Goal: Information Seeking & Learning: Learn about a topic

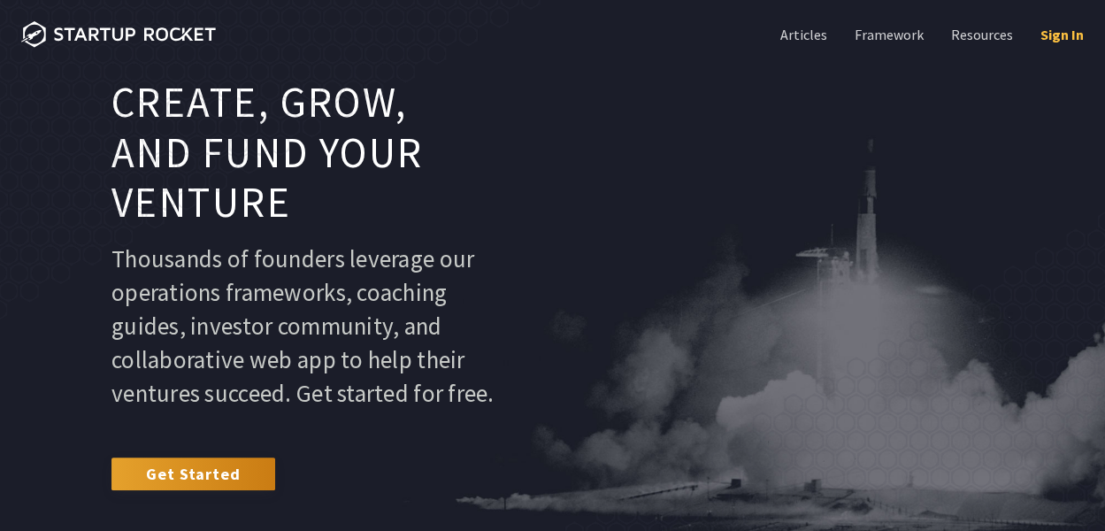
click at [1053, 33] on link "Sign In" at bounding box center [1060, 34] width 47 height 19
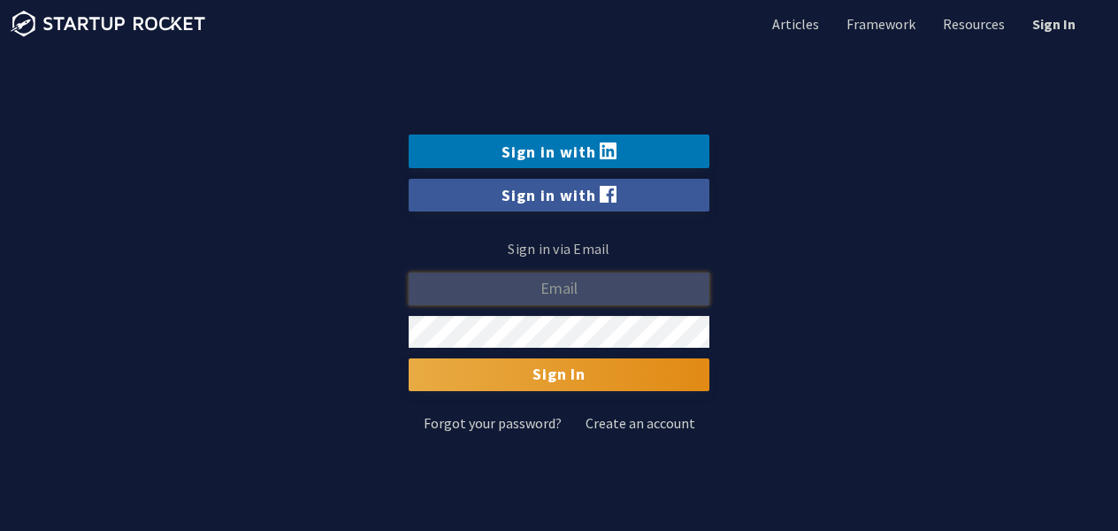
type input "[EMAIL_ADDRESS][DOMAIN_NAME]"
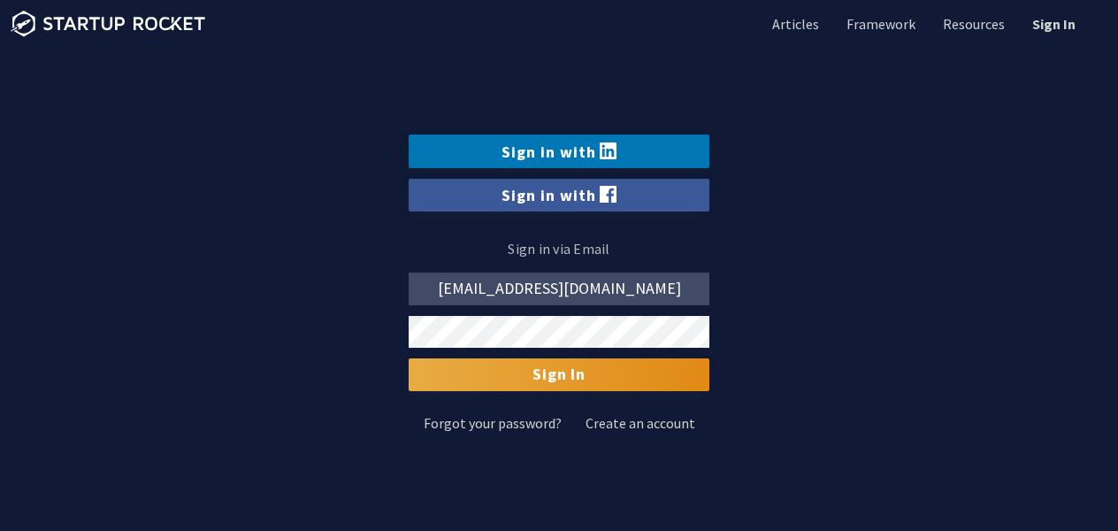
click at [564, 376] on input "Sign In" at bounding box center [559, 374] width 301 height 32
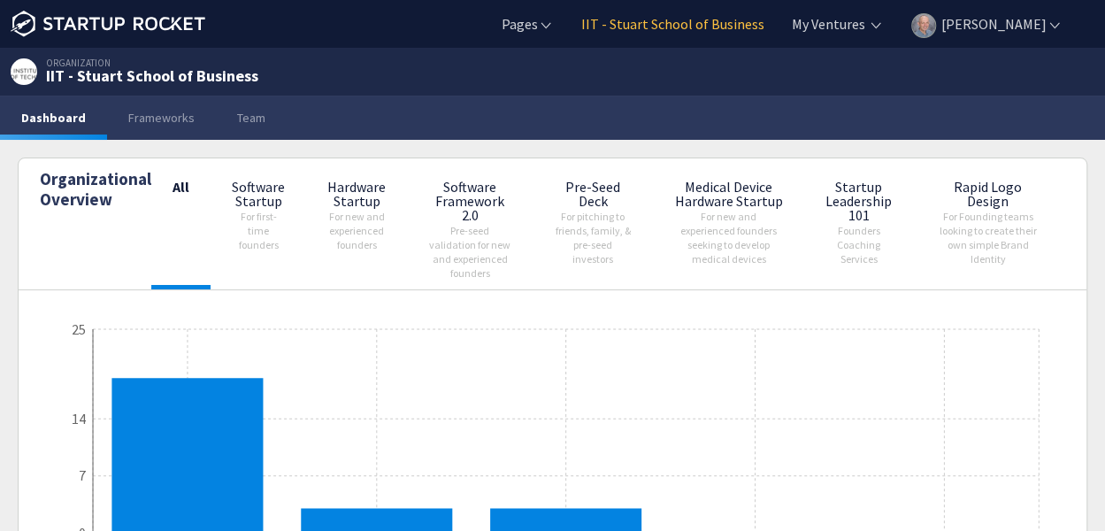
click at [669, 26] on link "IIT - Stuart School of Business" at bounding box center [671, 23] width 187 height 19
click at [244, 120] on link "Team" at bounding box center [251, 118] width 71 height 44
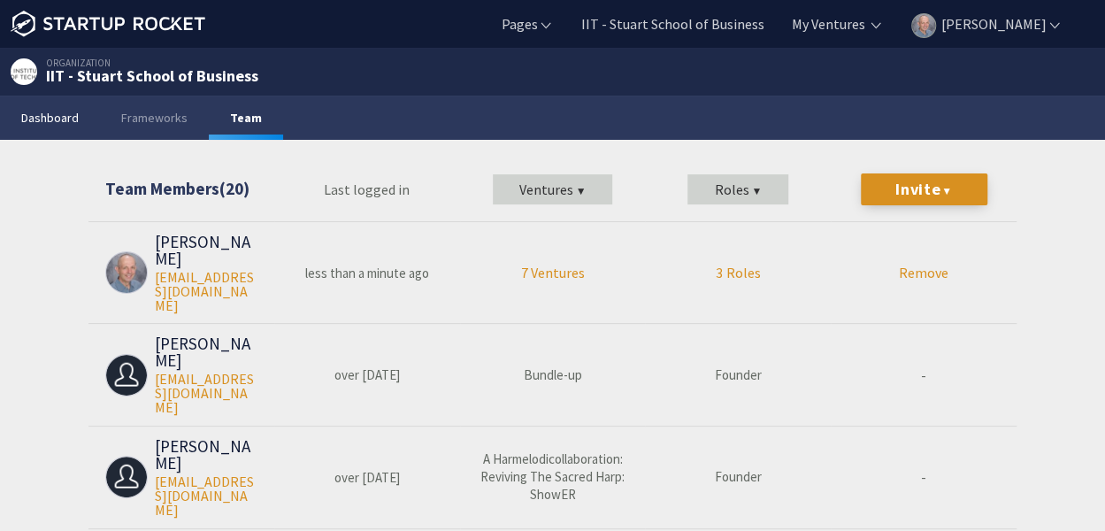
click at [65, 116] on link "Dashboard" at bounding box center [50, 118] width 100 height 44
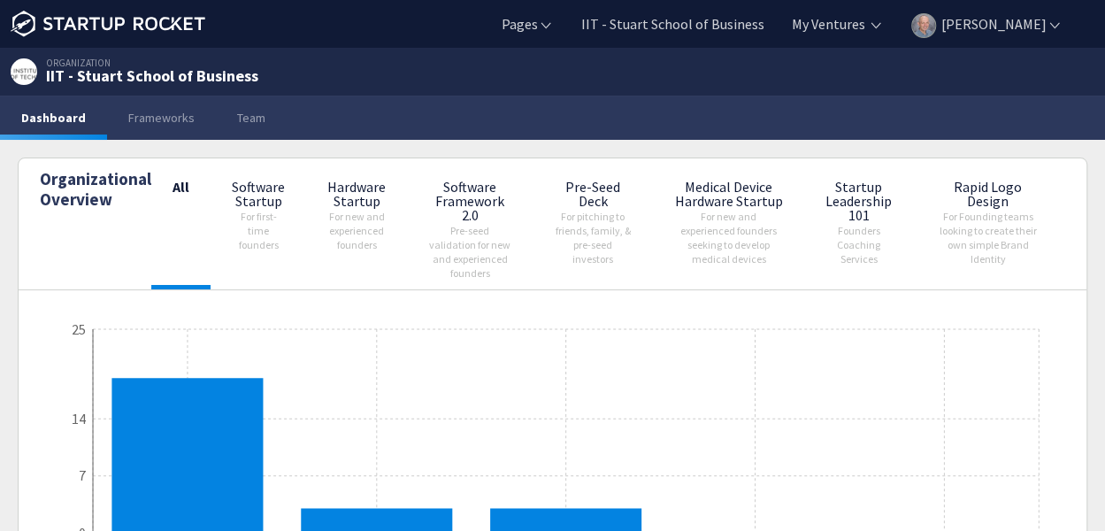
click at [415, 49] on div "ORGANIZATION IIT - Stuart School of Business" at bounding box center [552, 72] width 1105 height 48
click at [464, 234] on span "Pre-seed validation for new and experienced founders" at bounding box center [469, 252] width 81 height 56
click at [155, 117] on link "Frameworks" at bounding box center [161, 118] width 109 height 44
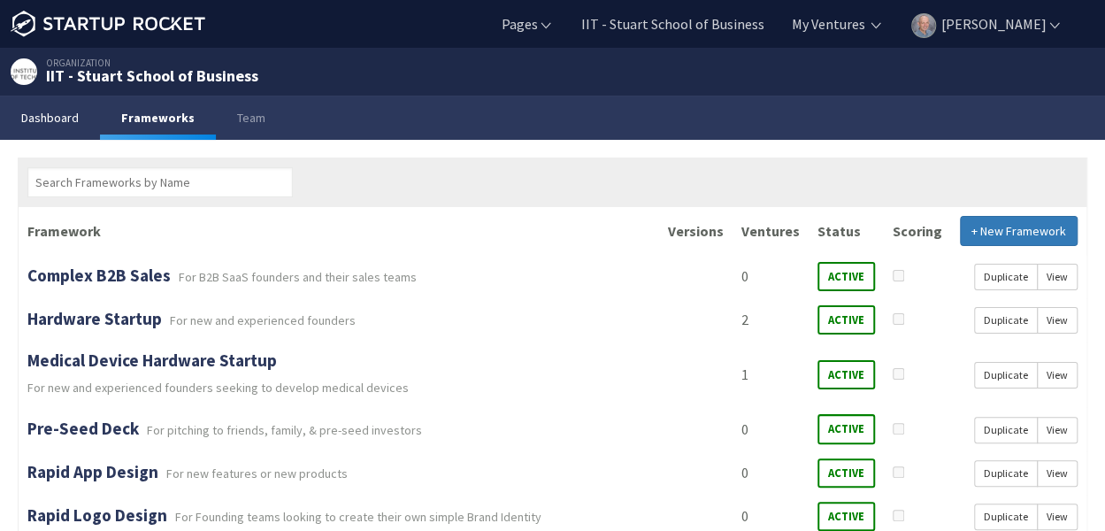
click at [67, 115] on link "Dashboard" at bounding box center [50, 118] width 100 height 44
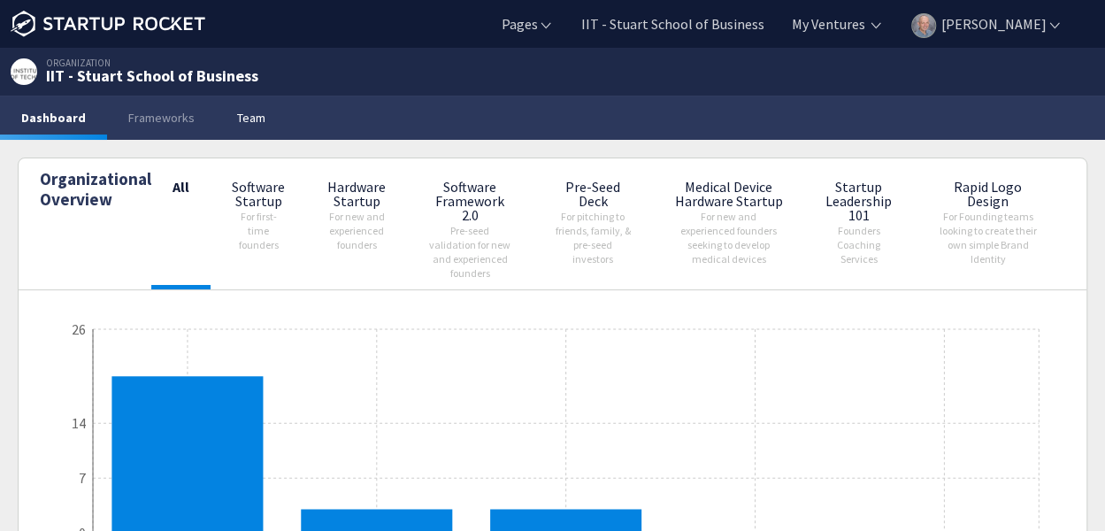
click at [251, 120] on link "Team" at bounding box center [251, 118] width 71 height 44
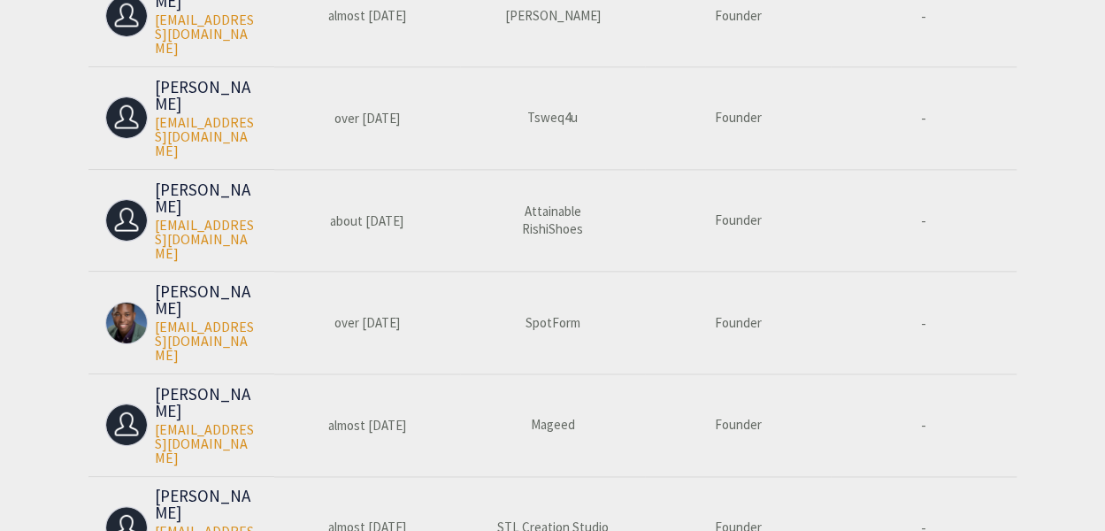
scroll to position [1338, 0]
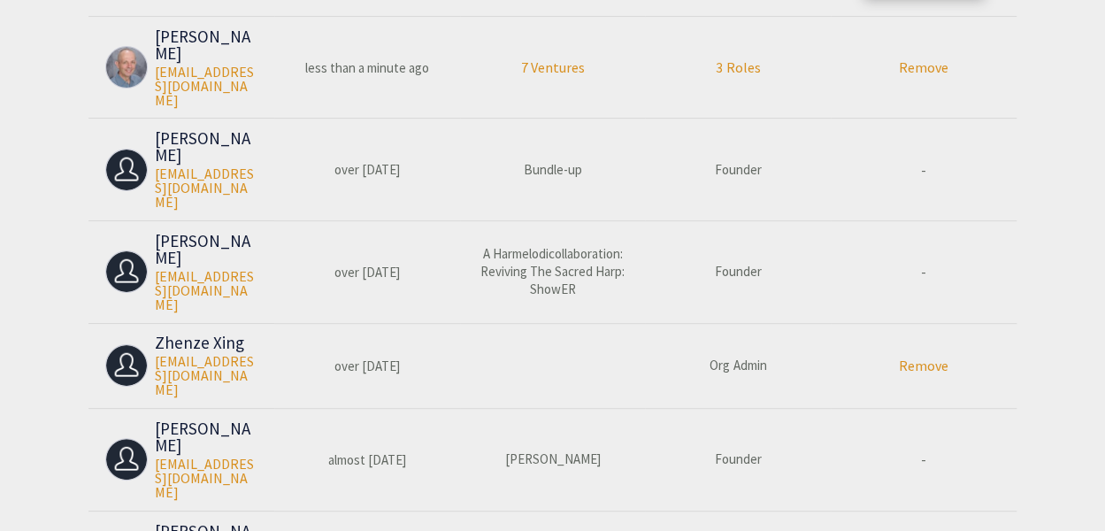
scroll to position [0, 0]
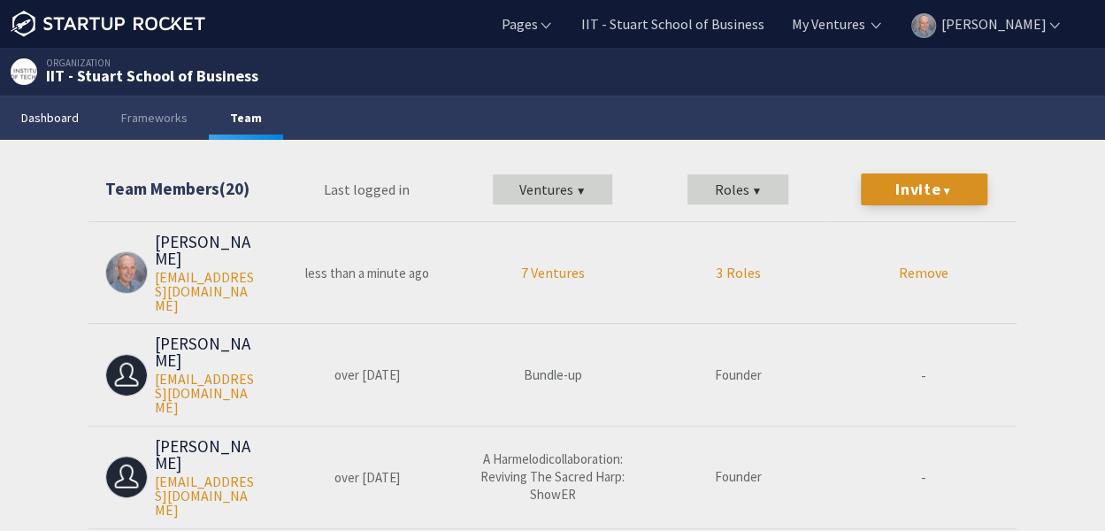
click at [71, 111] on link "Dashboard" at bounding box center [50, 118] width 100 height 44
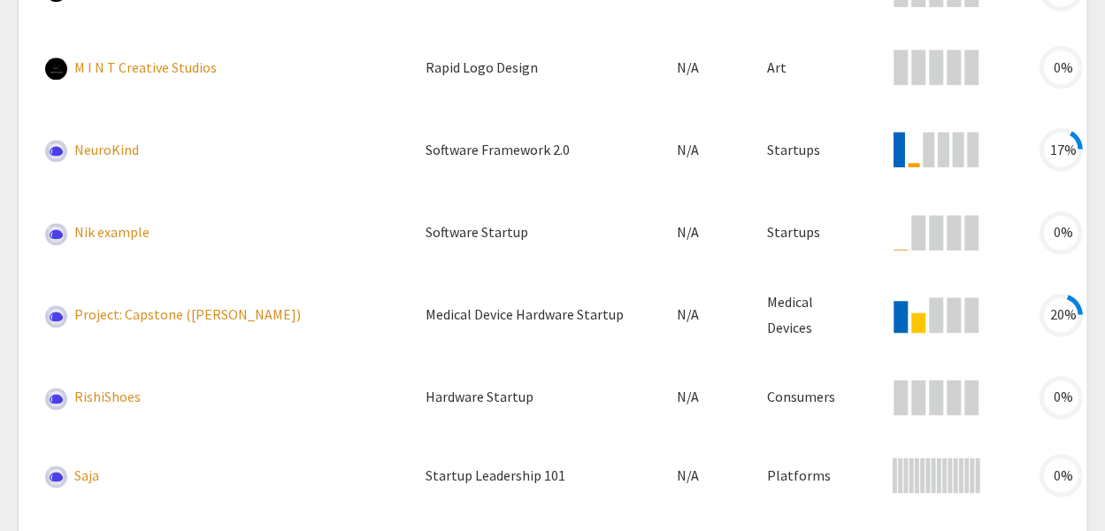
scroll to position [1555, 0]
click at [117, 145] on link "NeuroKind" at bounding box center [106, 151] width 65 height 18
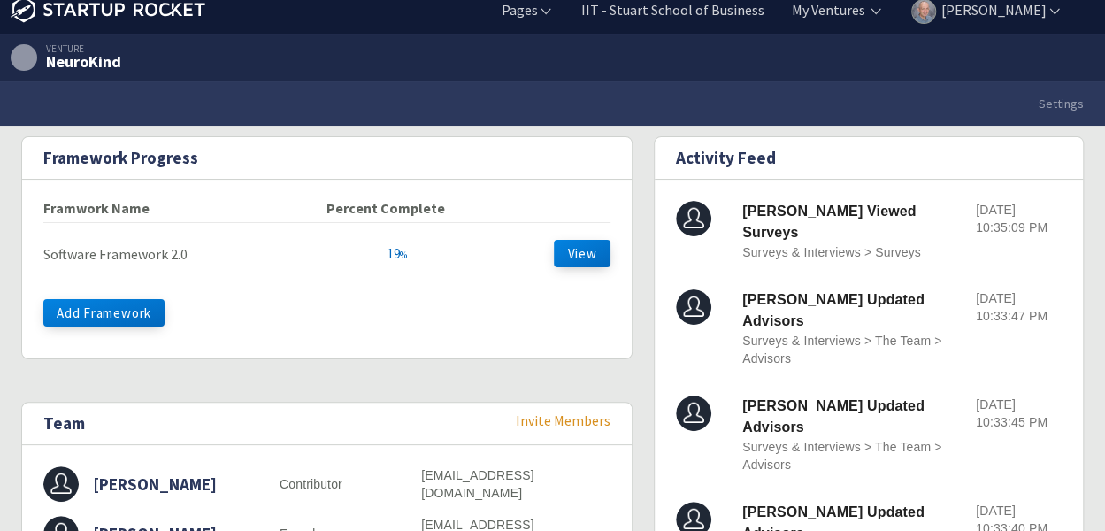
scroll to position [13, 0]
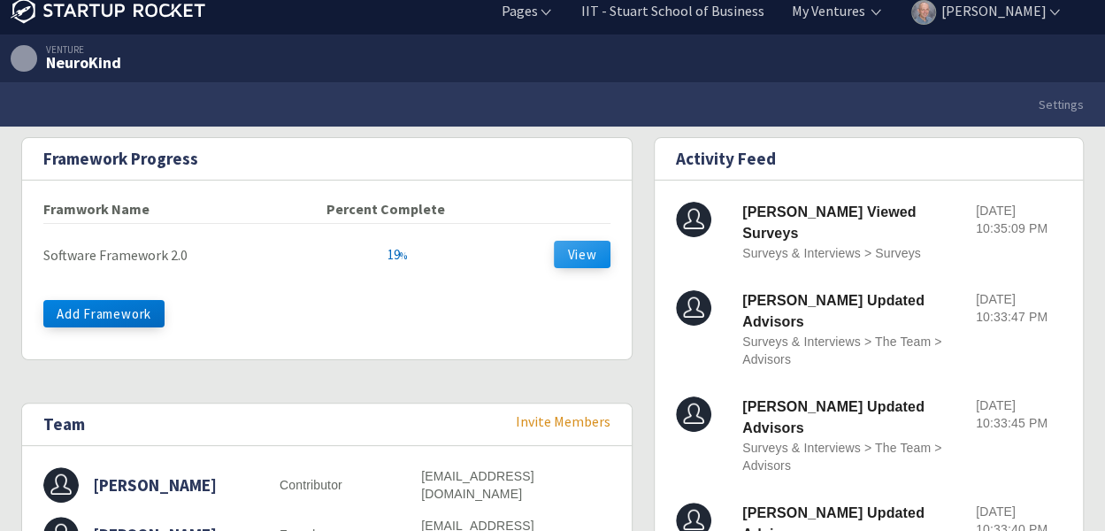
click at [580, 243] on button "View" at bounding box center [582, 254] width 56 height 27
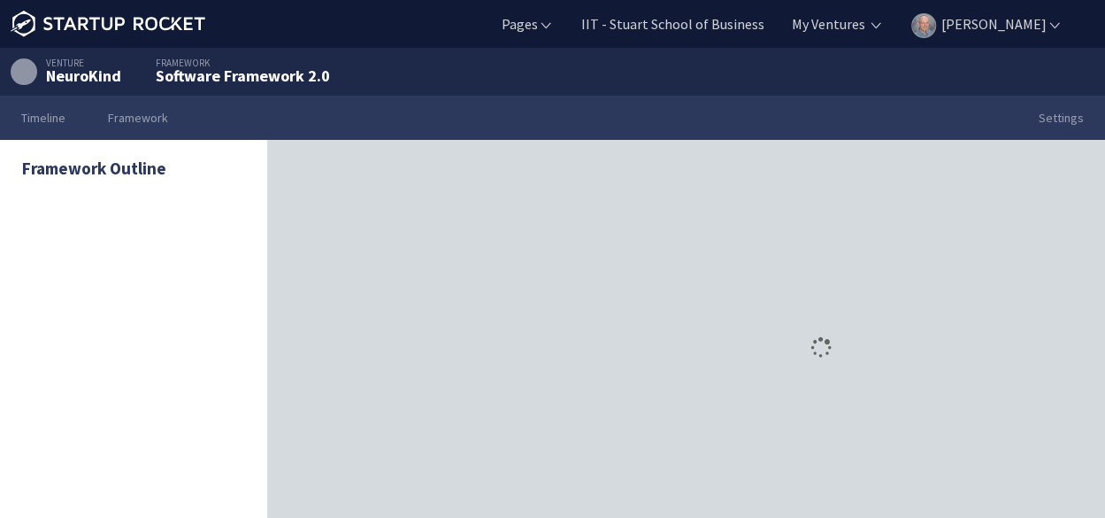
scroll to position [68, 0]
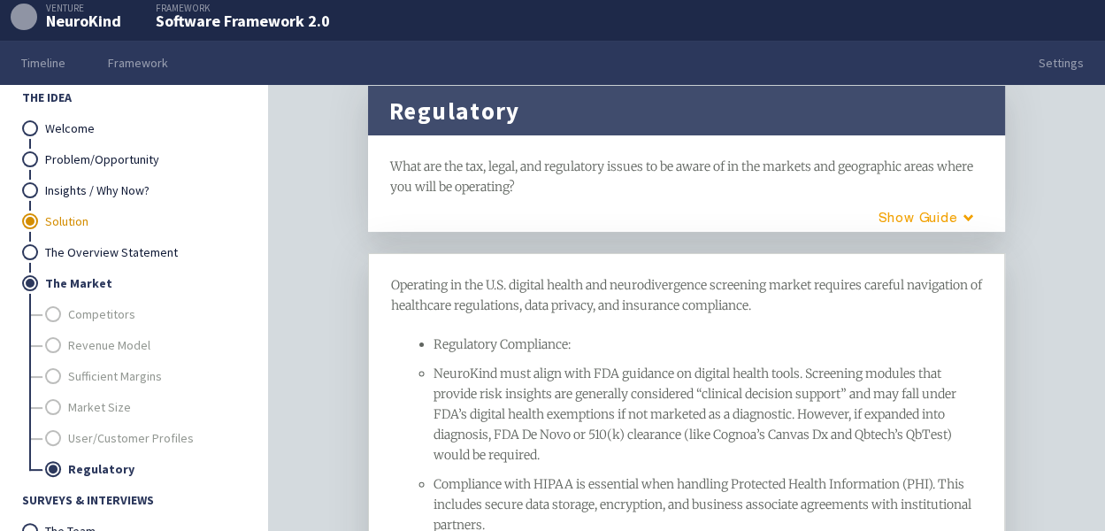
scroll to position [61, 0]
click at [73, 127] on link "Welcome" at bounding box center [144, 127] width 198 height 31
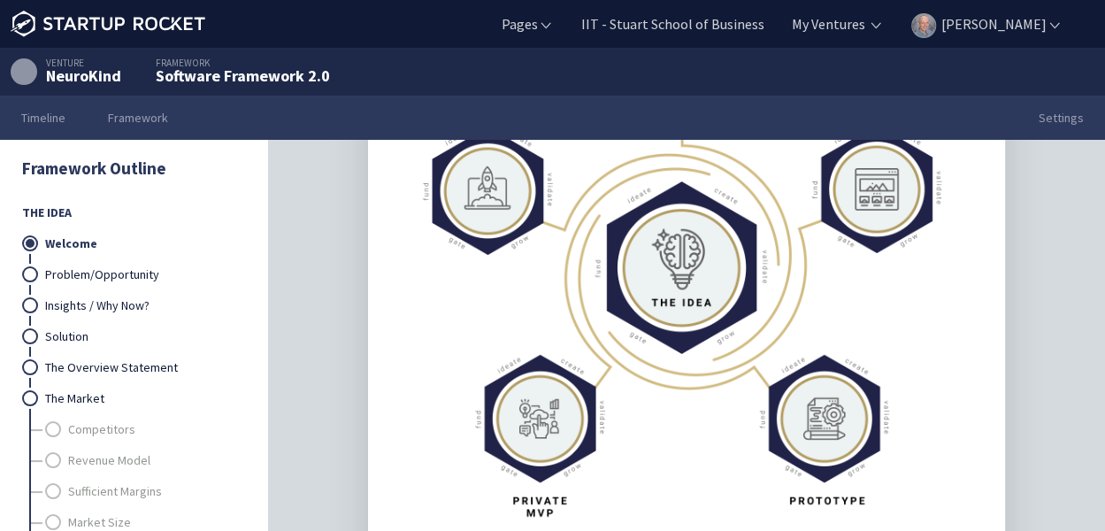
scroll to position [2589, 0]
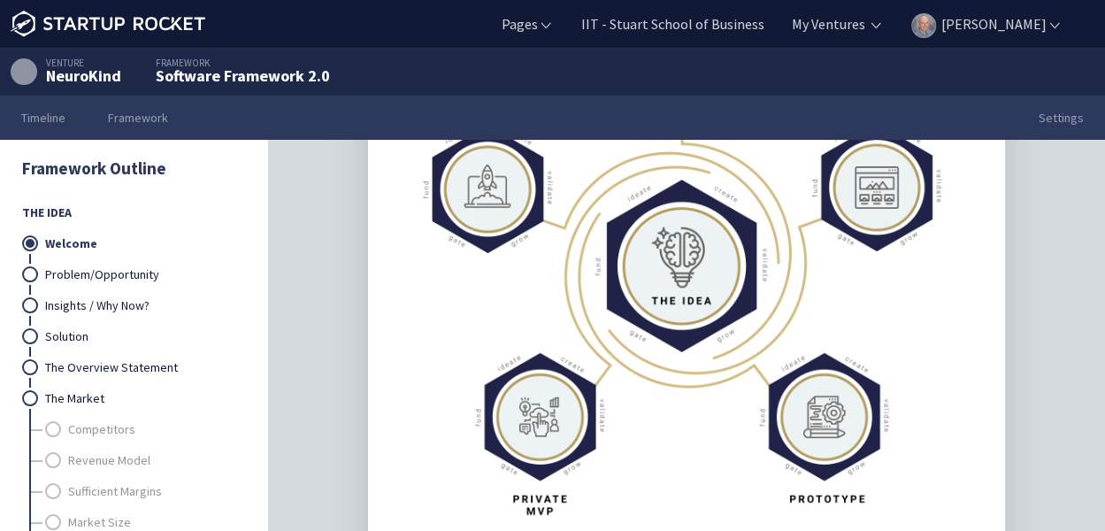
drag, startPoint x: 849, startPoint y: 348, endPoint x: 932, endPoint y: 296, distance: 97.7
click at [932, 296] on img at bounding box center [687, 240] width 594 height 592
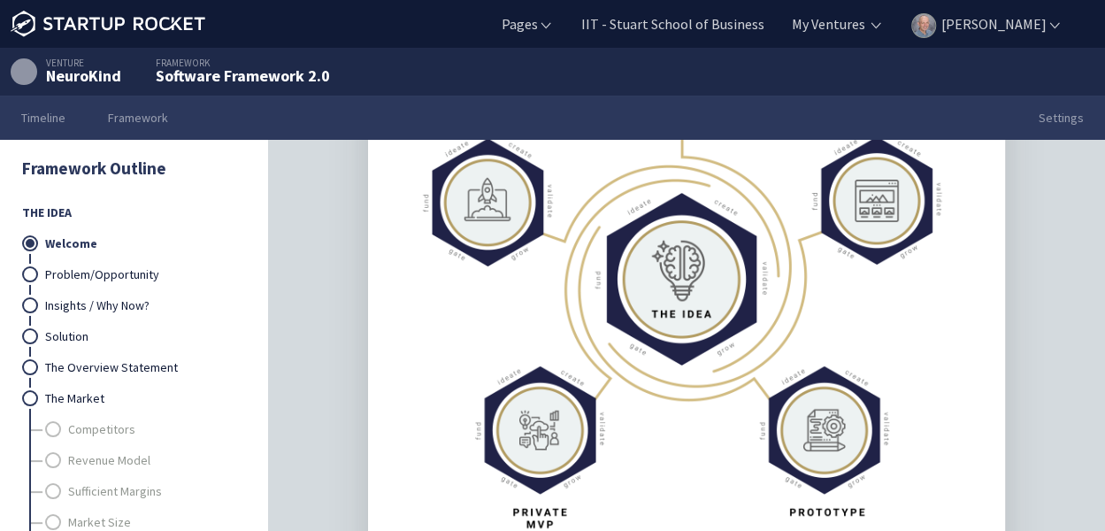
scroll to position [2571, 0]
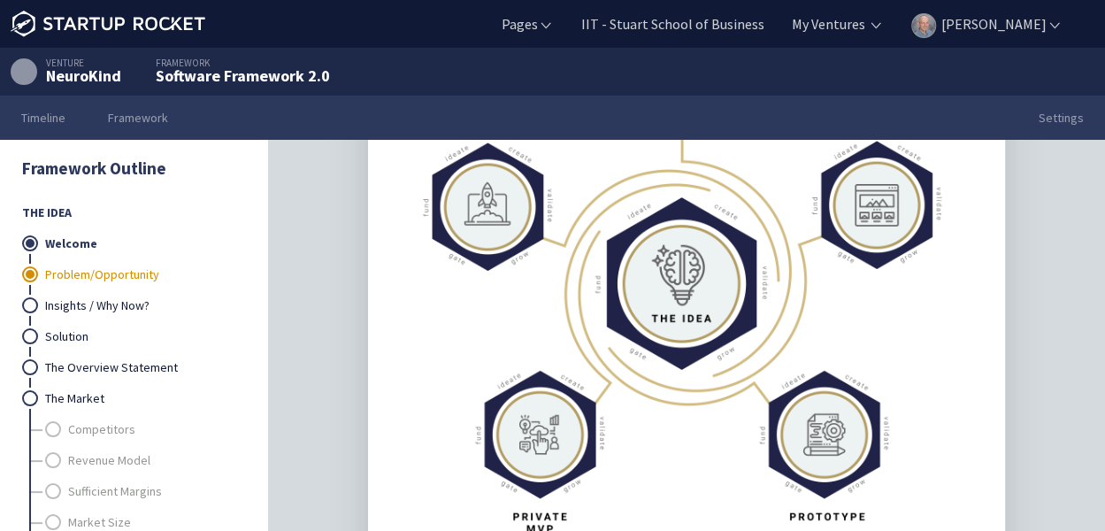
click at [65, 271] on link "Problem/Opportunity" at bounding box center [144, 274] width 198 height 31
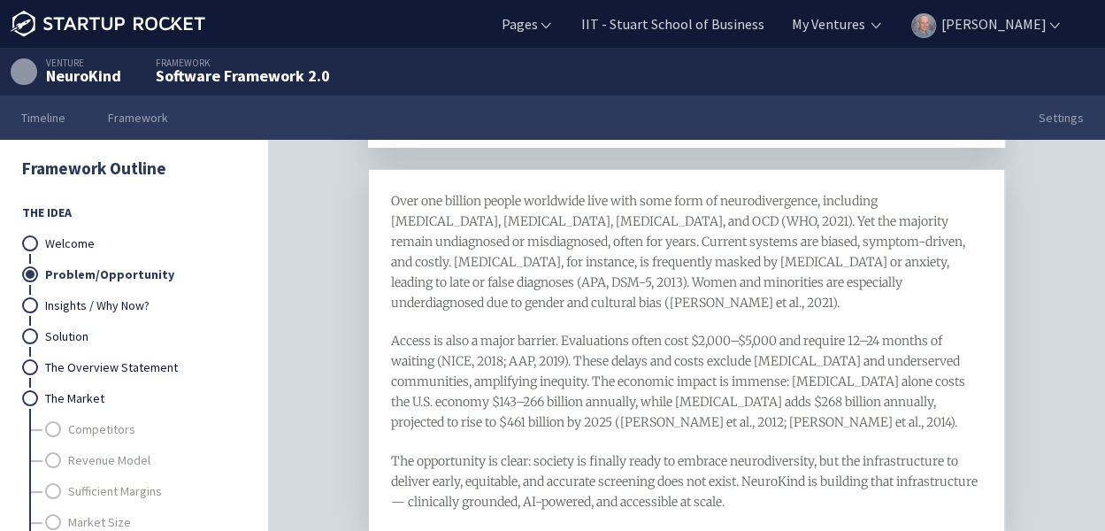
scroll to position [183, 0]
click at [104, 303] on link "Insights / Why Now?" at bounding box center [144, 305] width 198 height 31
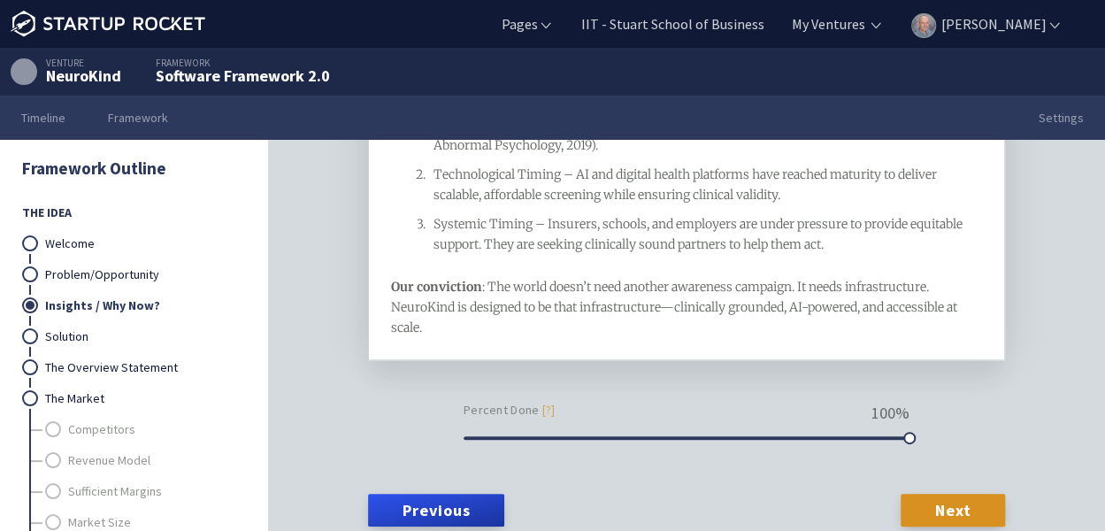
scroll to position [980, 0]
click at [72, 332] on link "Solution" at bounding box center [144, 336] width 198 height 31
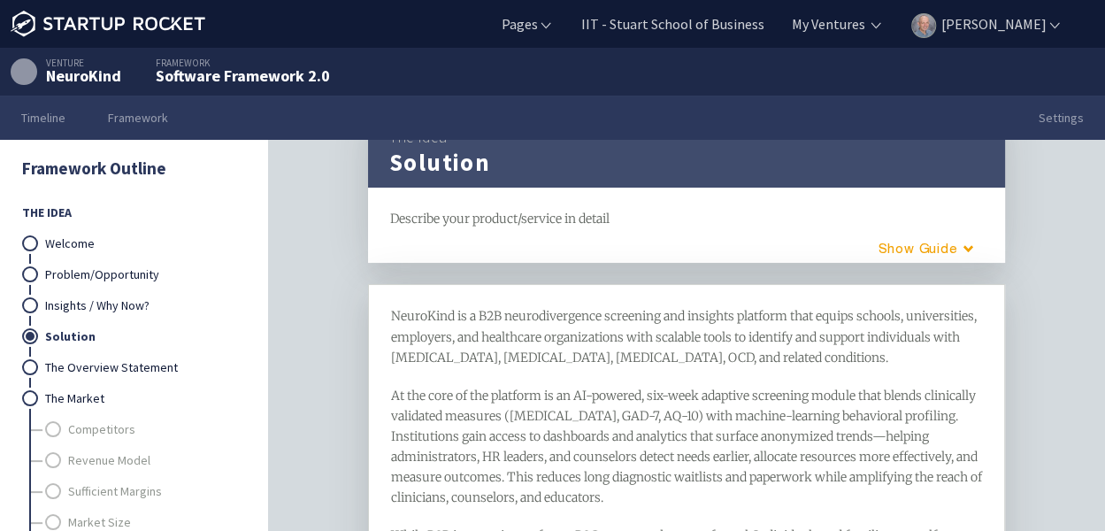
scroll to position [37, 0]
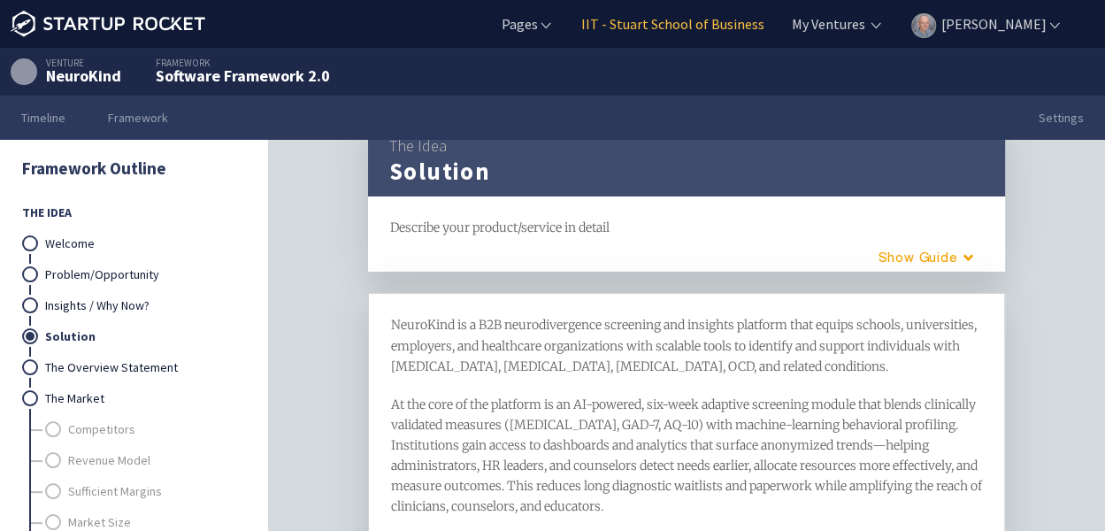
click at [753, 28] on link "IIT - Stuart School of Business" at bounding box center [671, 23] width 187 height 19
